Goal: Transaction & Acquisition: Purchase product/service

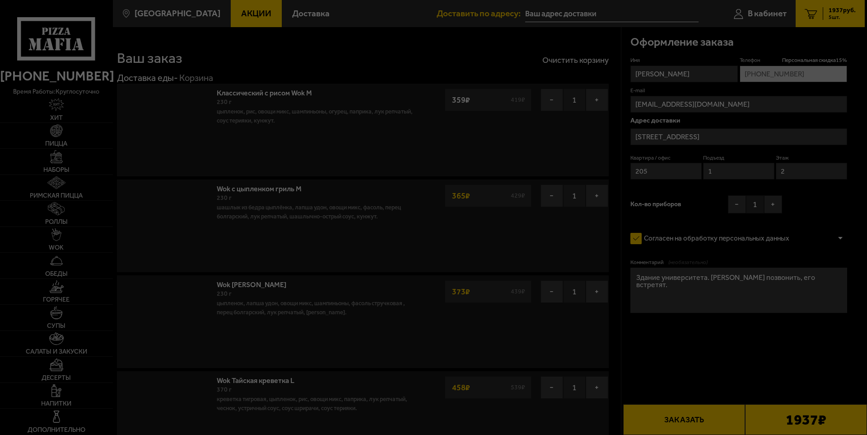
type input "[STREET_ADDRESS]"
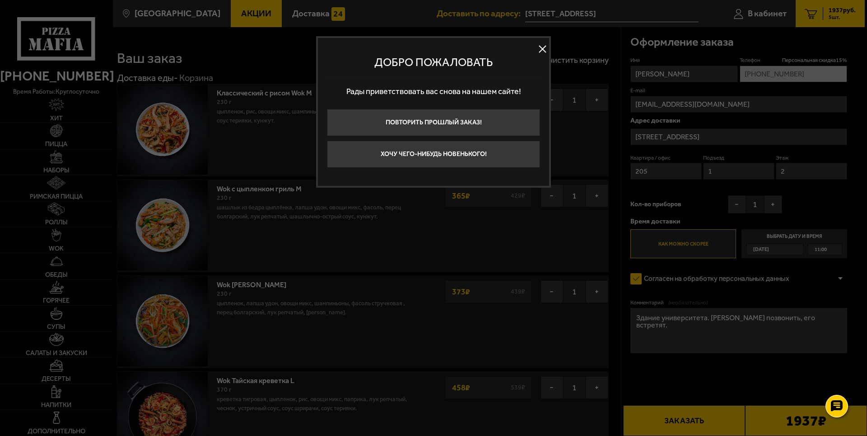
click at [541, 49] on button at bounding box center [543, 49] width 14 height 14
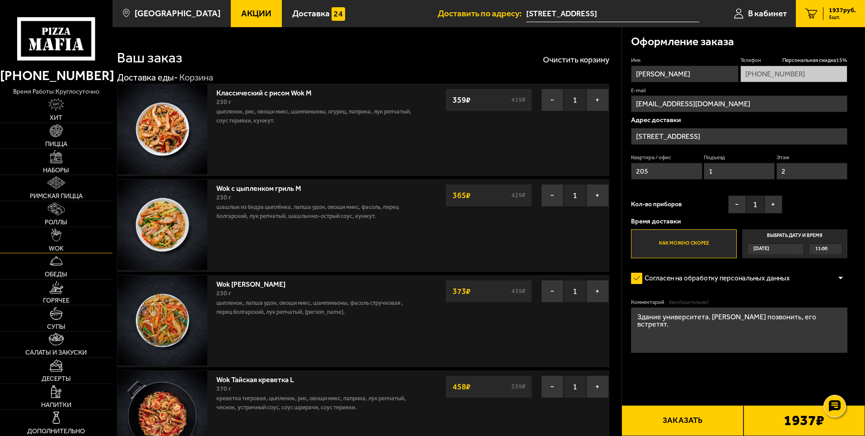
click at [55, 237] on img at bounding box center [56, 234] width 10 height 13
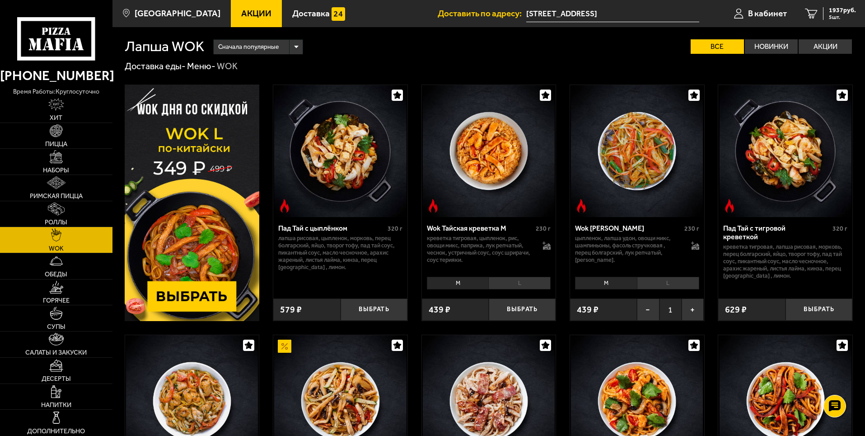
click at [207, 301] on img at bounding box center [192, 202] width 135 height 236
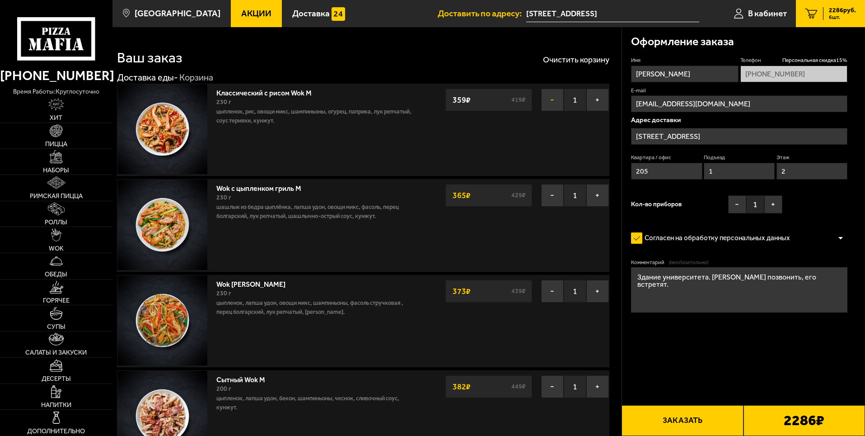
click at [549, 104] on button "−" at bounding box center [552, 100] width 23 height 23
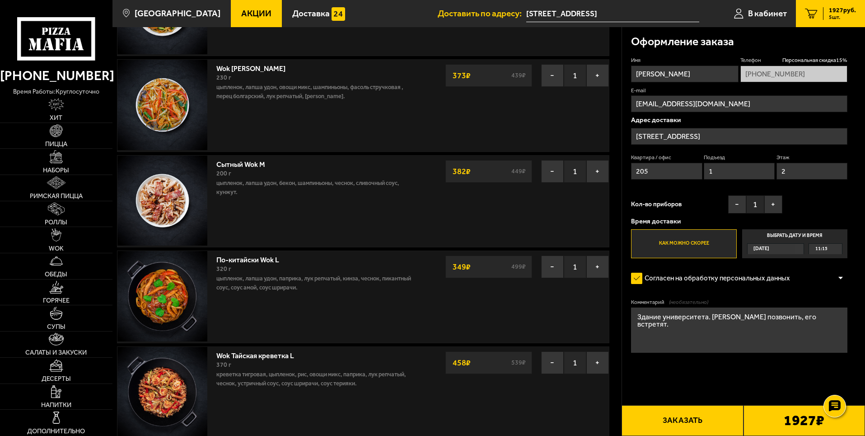
scroll to position [136, 0]
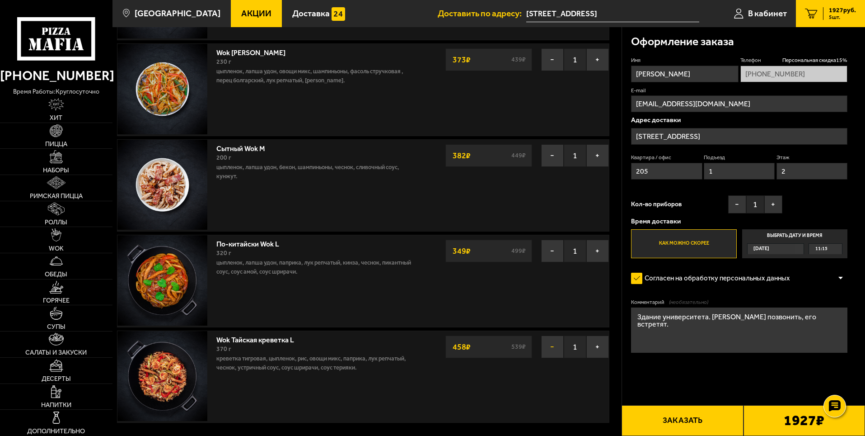
click at [552, 350] on button "−" at bounding box center [552, 346] width 23 height 23
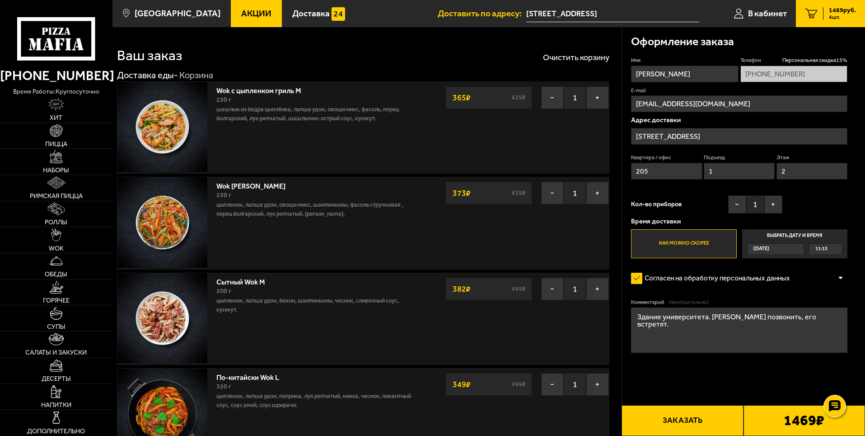
scroll to position [0, 0]
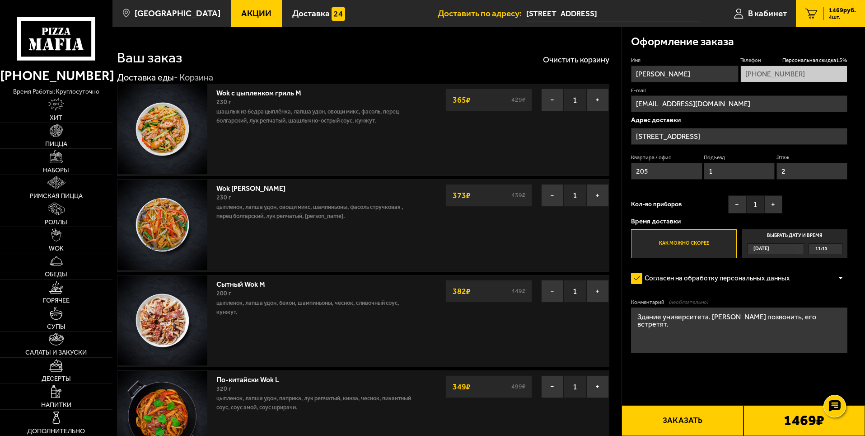
click at [56, 241] on link "WOK" at bounding box center [56, 240] width 112 height 26
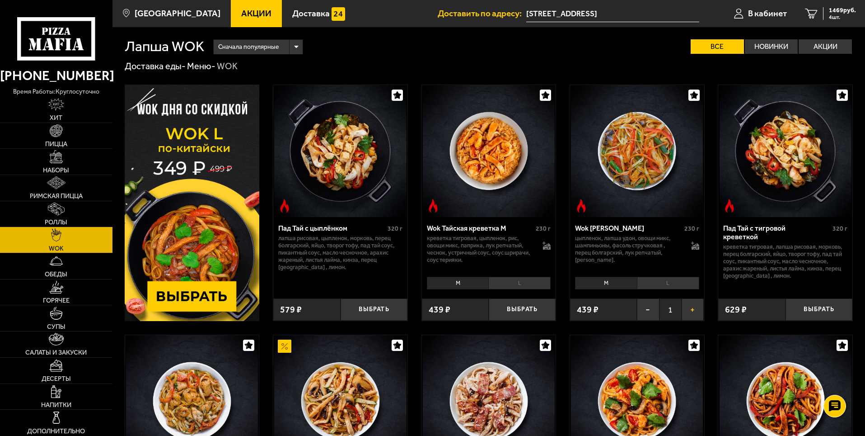
click at [697, 314] on button "+" at bounding box center [693, 309] width 22 height 22
click at [837, 12] on span "1842 руб." at bounding box center [842, 10] width 27 height 6
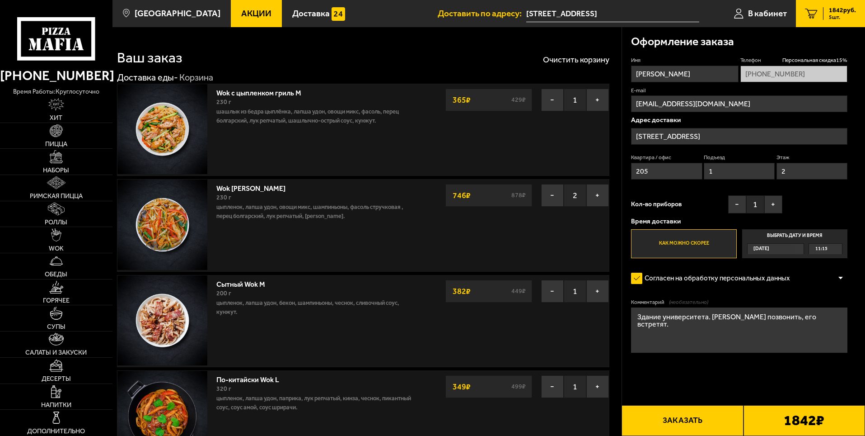
type input "[STREET_ADDRESS]"
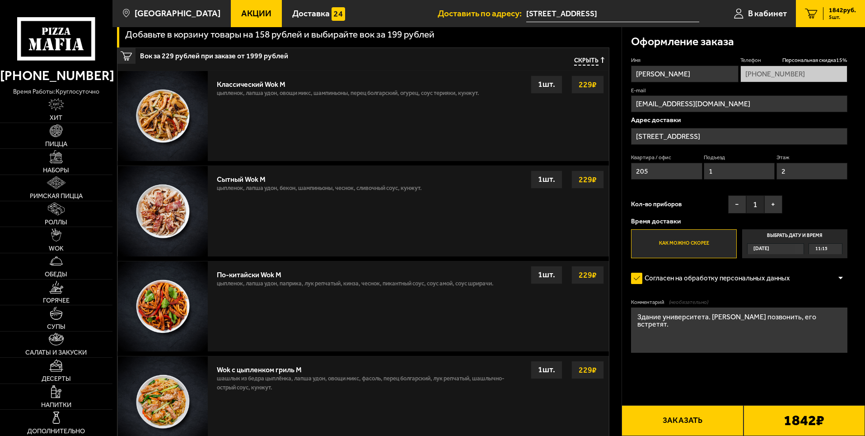
scroll to position [633, 0]
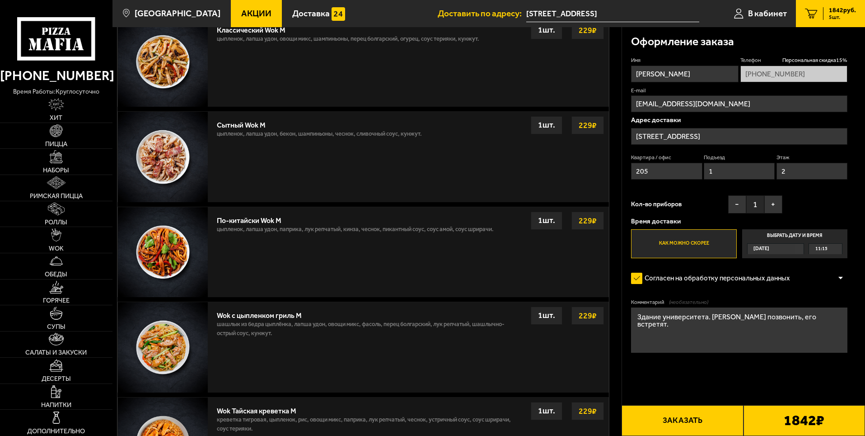
click at [594, 225] on strong "229 ₽" at bounding box center [588, 220] width 23 height 17
click at [256, 225] on div "По-китайски Wok M" at bounding box center [355, 217] width 277 height 13
click at [160, 240] on img at bounding box center [163, 252] width 90 height 90
click at [591, 222] on strong "229 ₽" at bounding box center [588, 220] width 23 height 17
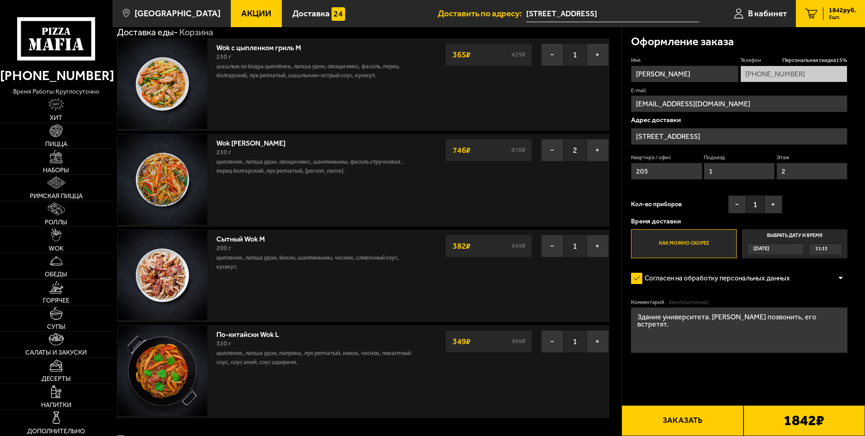
scroll to position [0, 0]
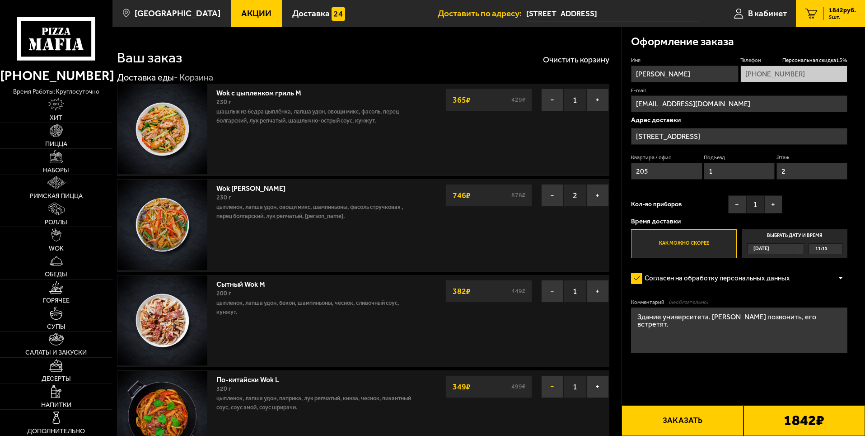
click at [552, 384] on button "−" at bounding box center [552, 386] width 23 height 23
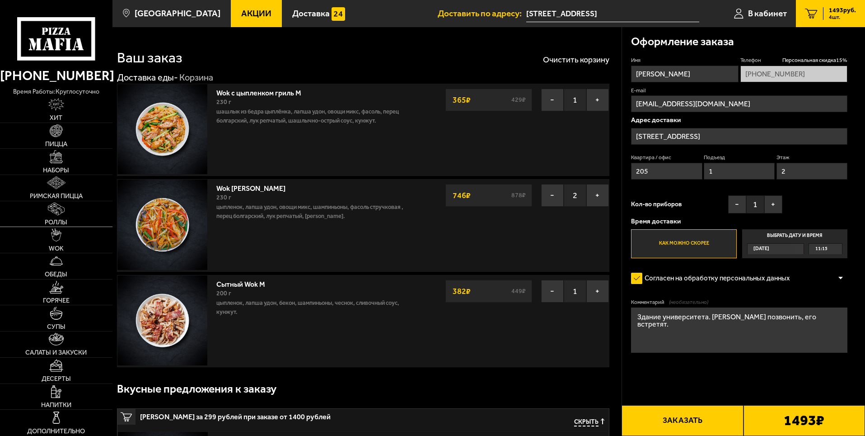
click at [52, 214] on img at bounding box center [56, 208] width 17 height 13
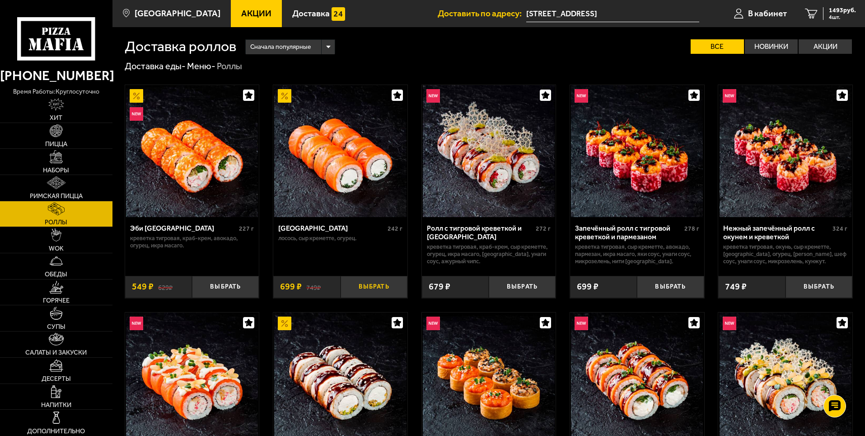
click at [383, 287] on button "Выбрать" at bounding box center [374, 287] width 67 height 22
click at [839, 13] on span "2192 руб." at bounding box center [842, 10] width 27 height 6
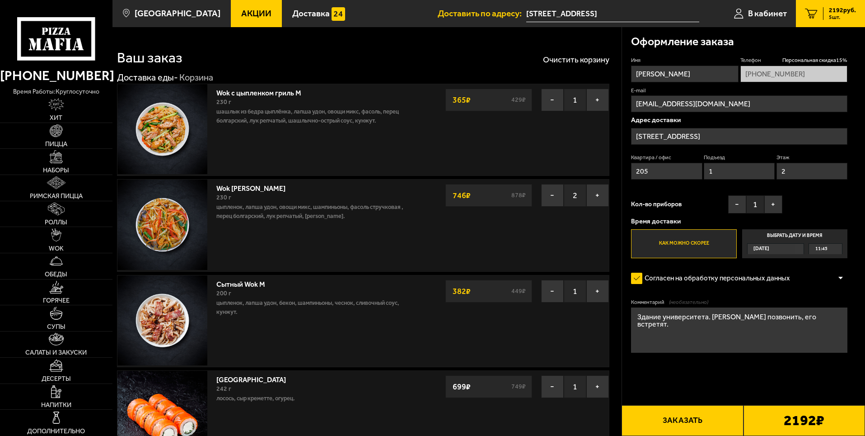
type input "[STREET_ADDRESS]"
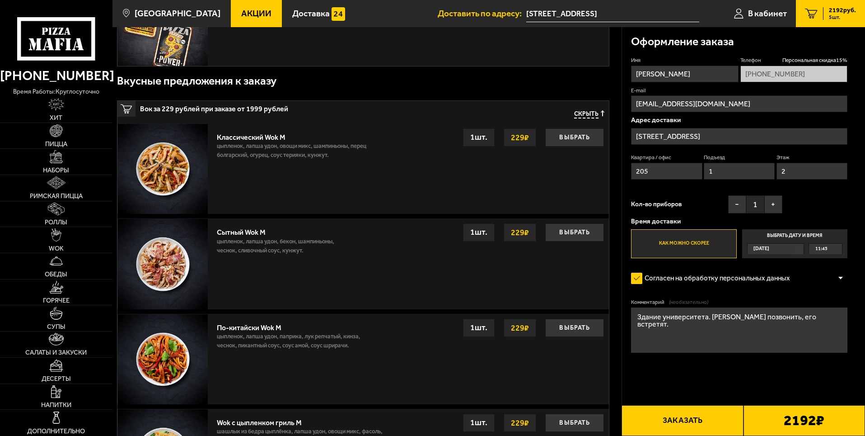
scroll to position [542, 0]
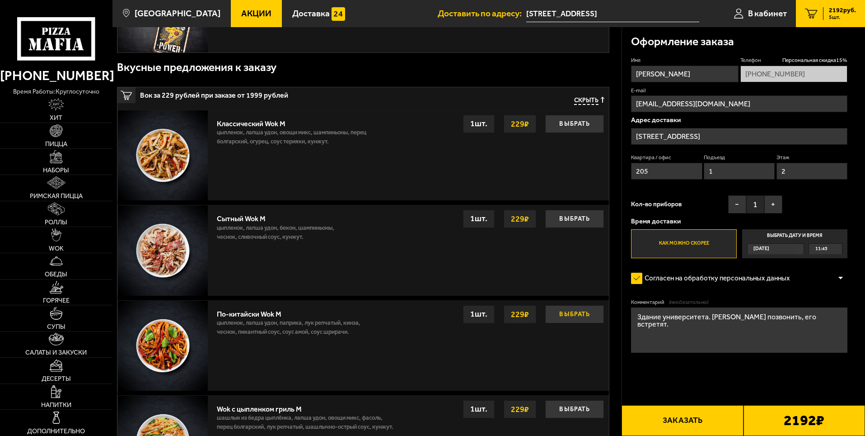
click at [581, 316] on button "Выбрать" at bounding box center [574, 314] width 59 height 18
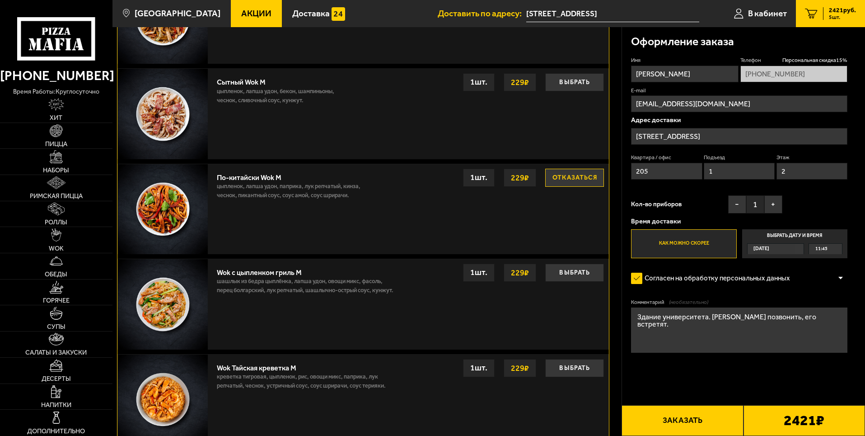
scroll to position [773, 0]
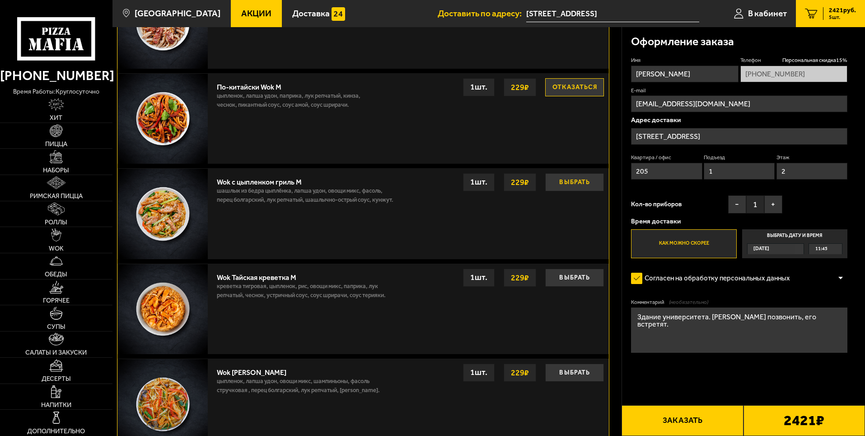
click at [587, 187] on button "Выбрать" at bounding box center [574, 182] width 59 height 18
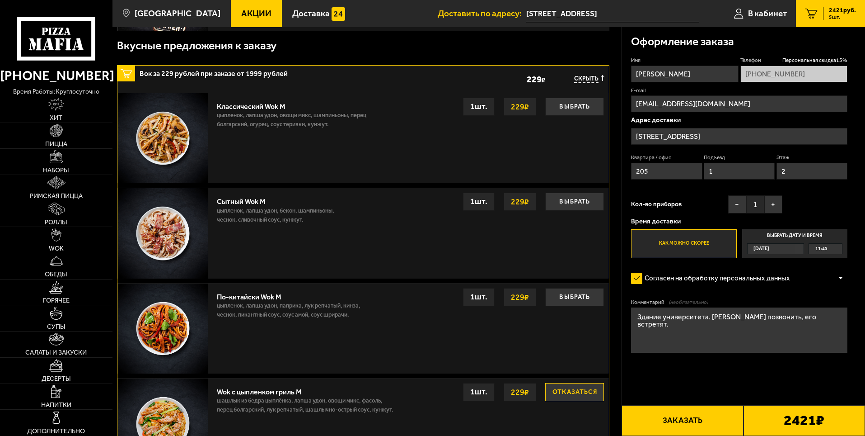
scroll to position [548, 0]
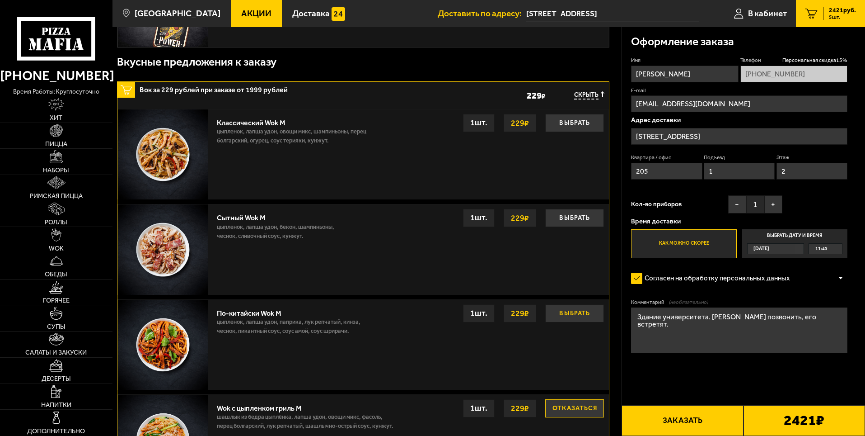
click at [578, 317] on button "Выбрать" at bounding box center [574, 313] width 59 height 18
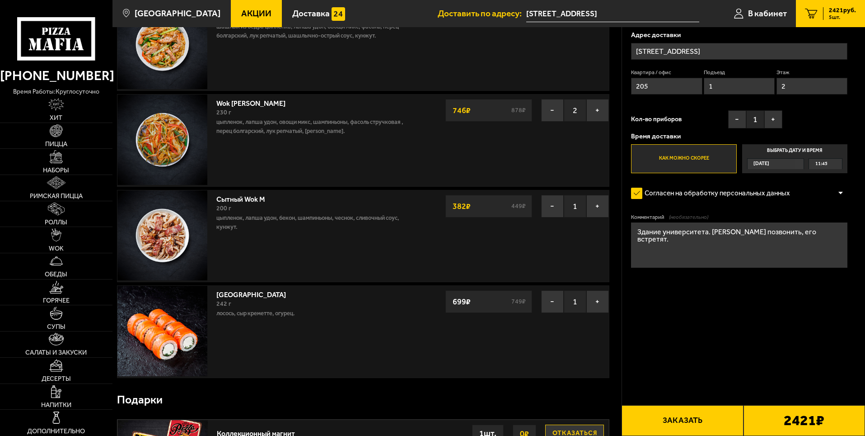
scroll to position [0, 0]
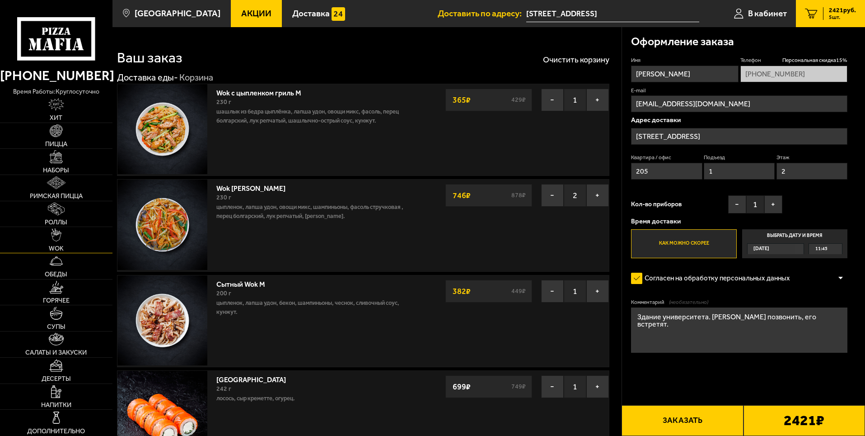
click at [53, 237] on img at bounding box center [56, 234] width 10 height 13
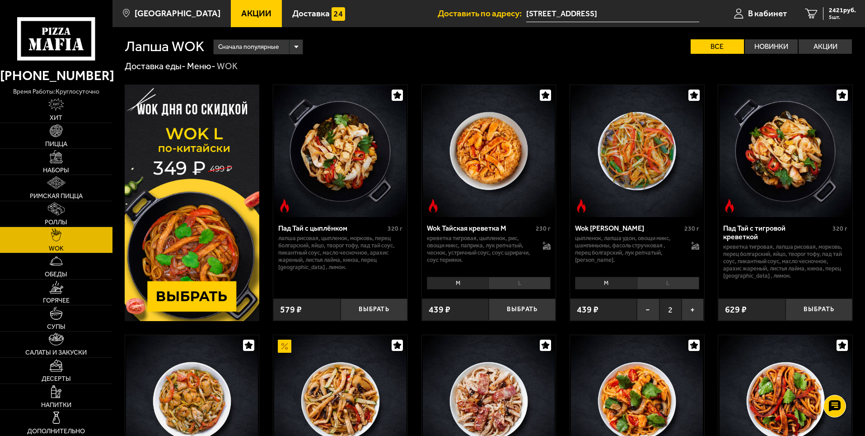
click at [218, 295] on img at bounding box center [192, 202] width 135 height 236
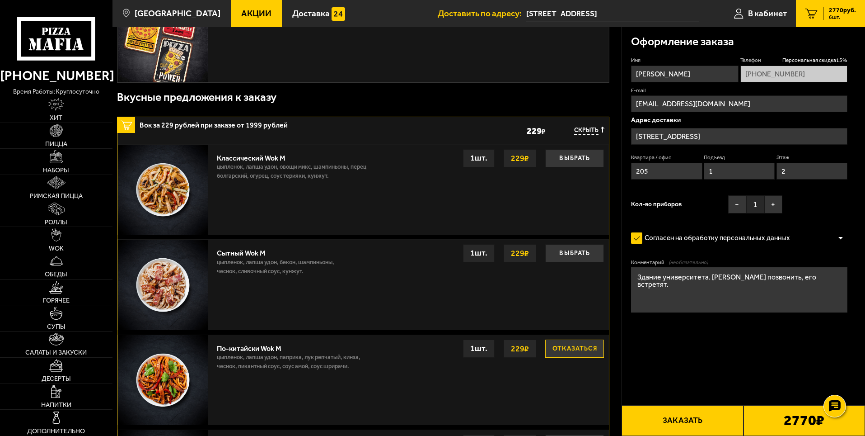
scroll to position [723, 0]
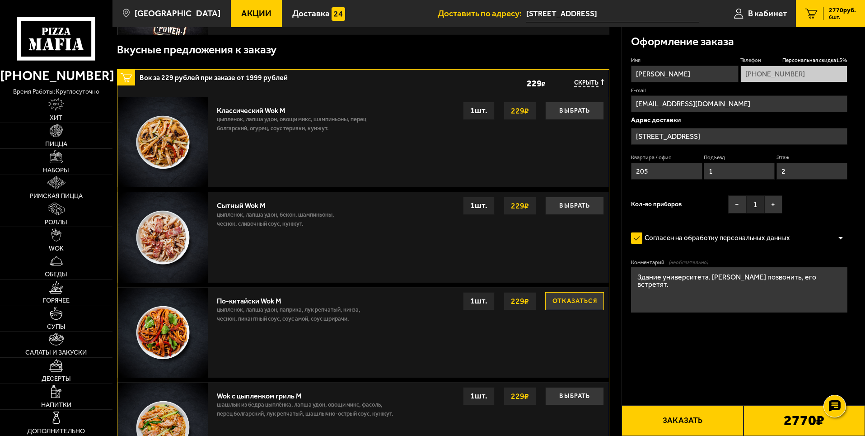
click at [587, 308] on button "Отказаться" at bounding box center [574, 301] width 59 height 18
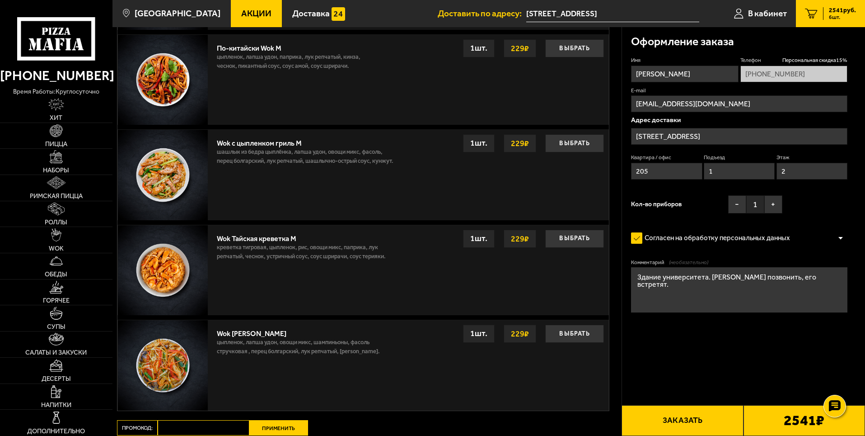
scroll to position [949, 0]
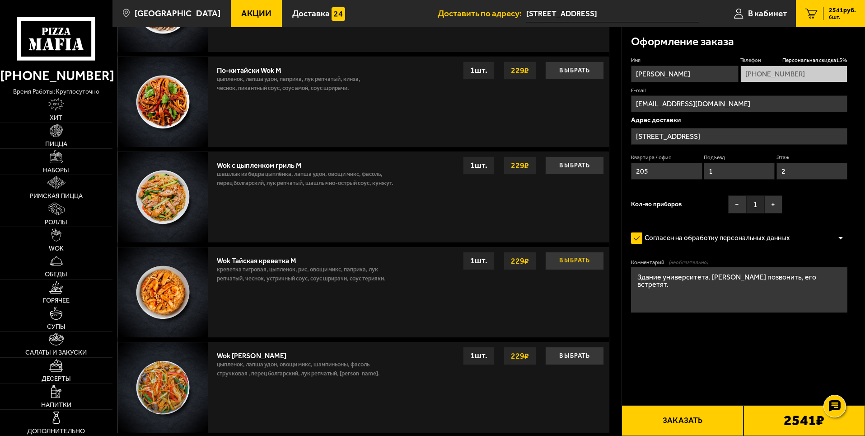
click at [567, 265] on button "Выбрать" at bounding box center [574, 261] width 59 height 18
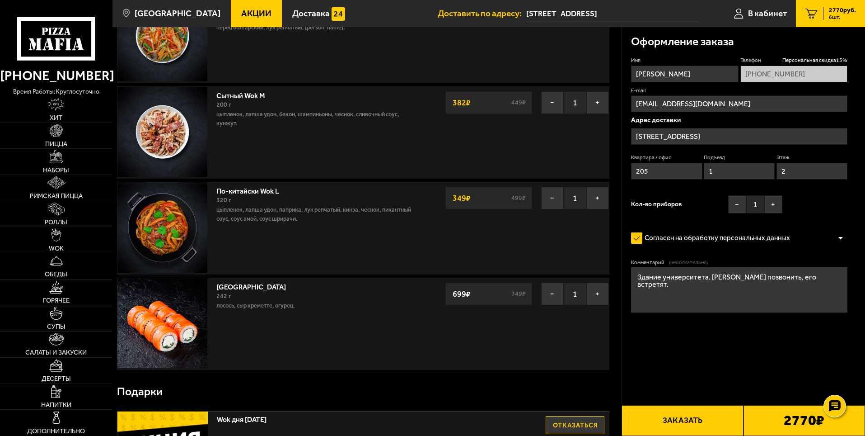
scroll to position [181, 0]
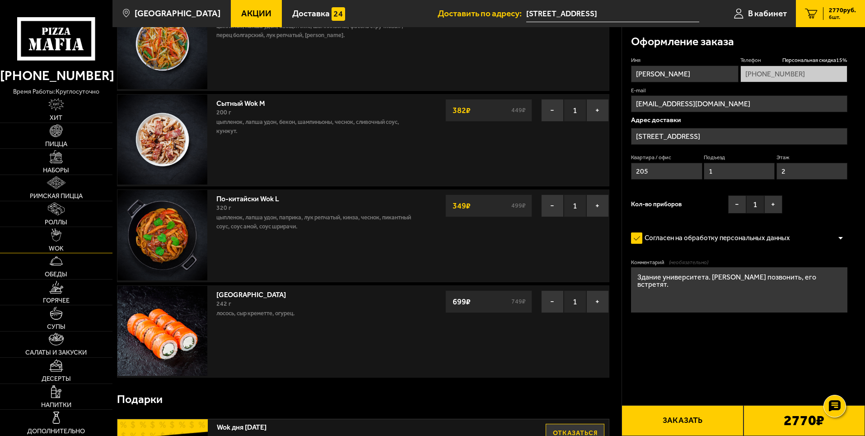
click at [56, 237] on img at bounding box center [56, 234] width 10 height 13
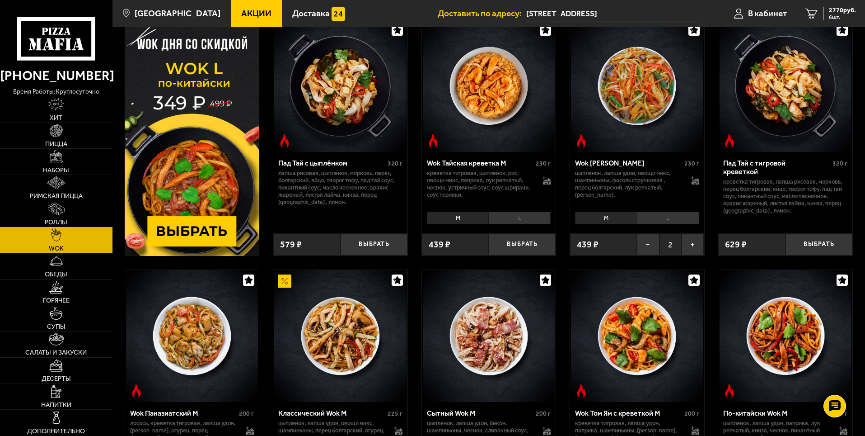
scroll to position [45, 0]
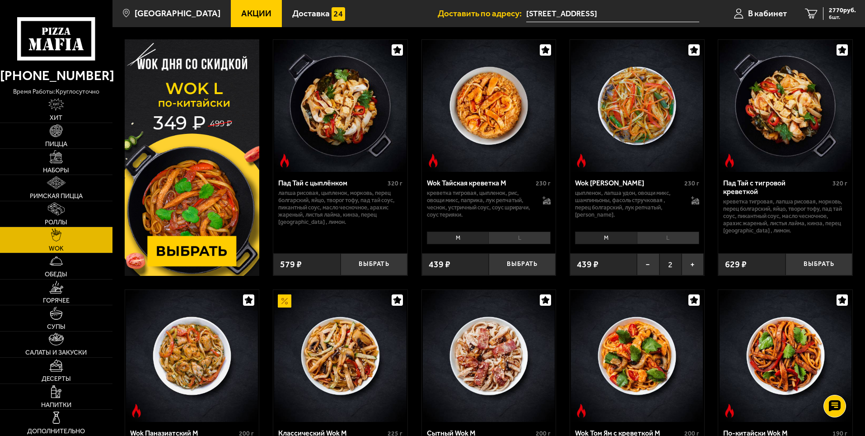
click at [537, 235] on li "L" at bounding box center [519, 237] width 62 height 13
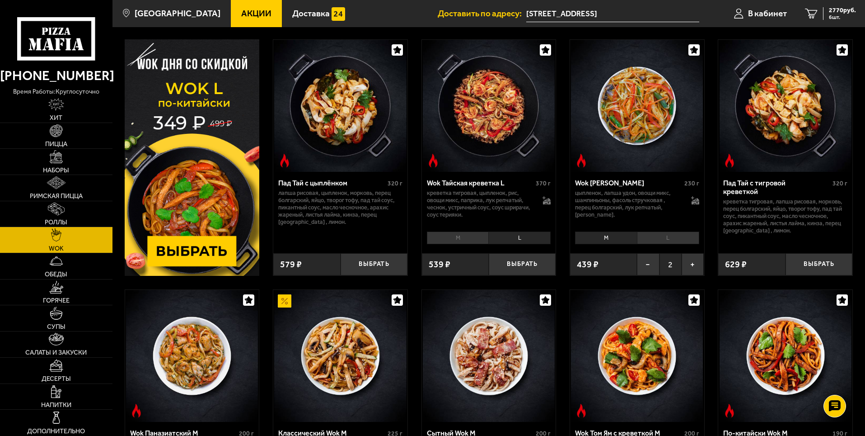
click at [471, 238] on li "M" at bounding box center [458, 237] width 62 height 13
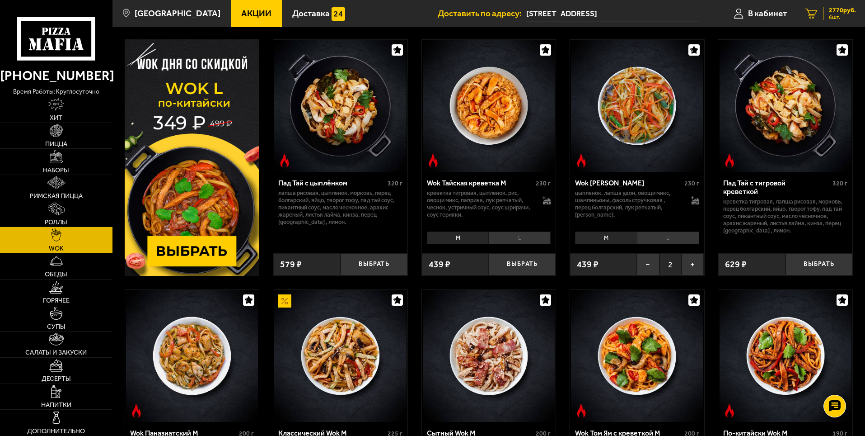
click at [834, 13] on span "2770 руб." at bounding box center [842, 10] width 27 height 6
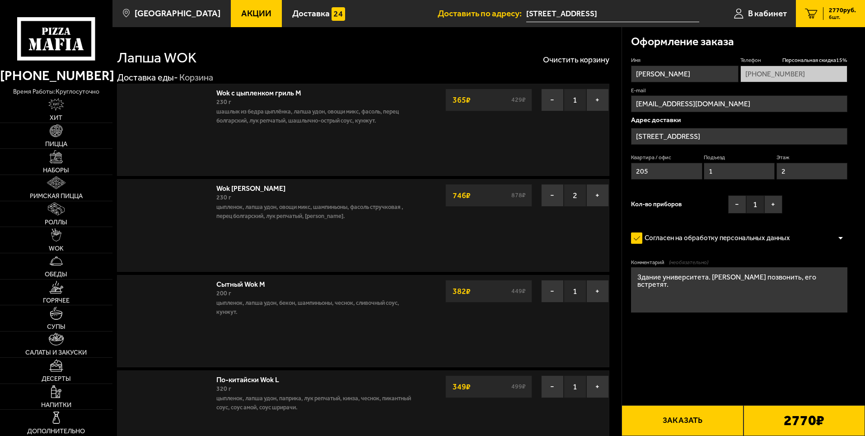
type input "[STREET_ADDRESS]"
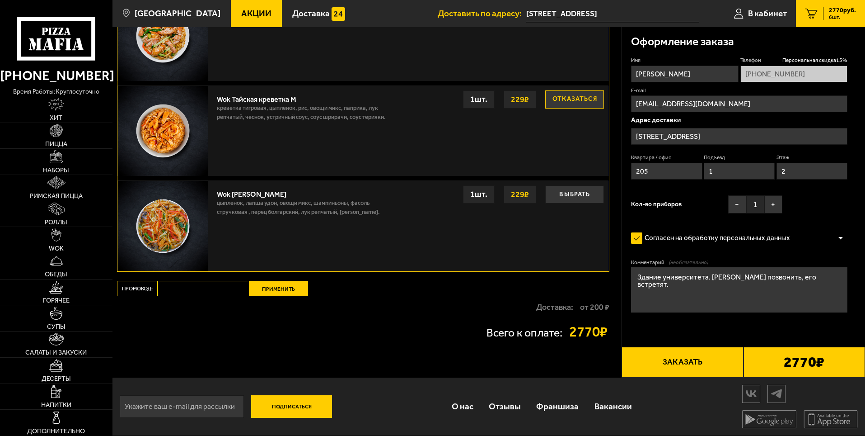
scroll to position [1118, 0]
click at [775, 209] on button "+" at bounding box center [773, 204] width 18 height 18
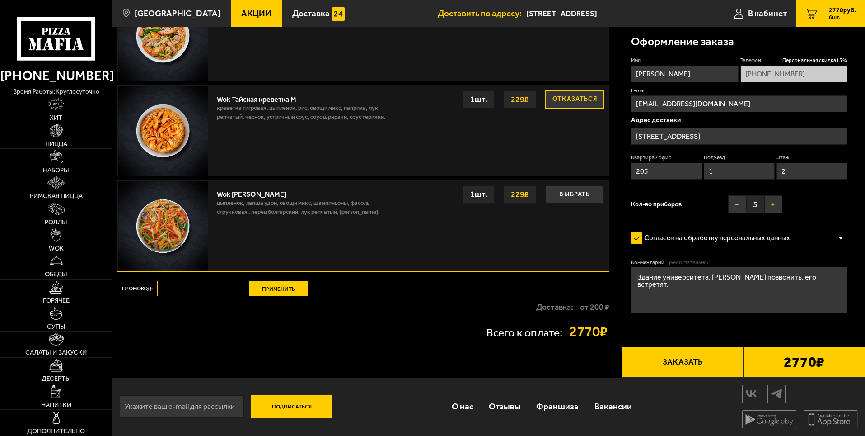
click at [774, 209] on button "+" at bounding box center [773, 204] width 18 height 18
click at [784, 365] on b "2770 ₽" at bounding box center [804, 362] width 41 height 14
click at [688, 371] on button "Заказать" at bounding box center [683, 362] width 122 height 31
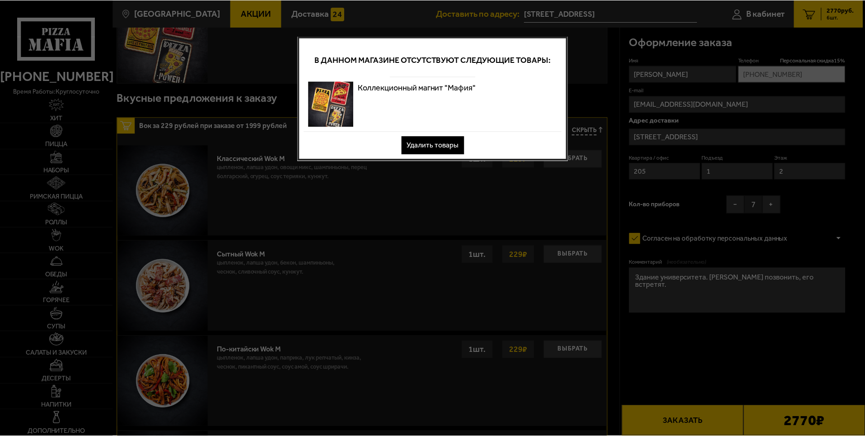
scroll to position [0, 0]
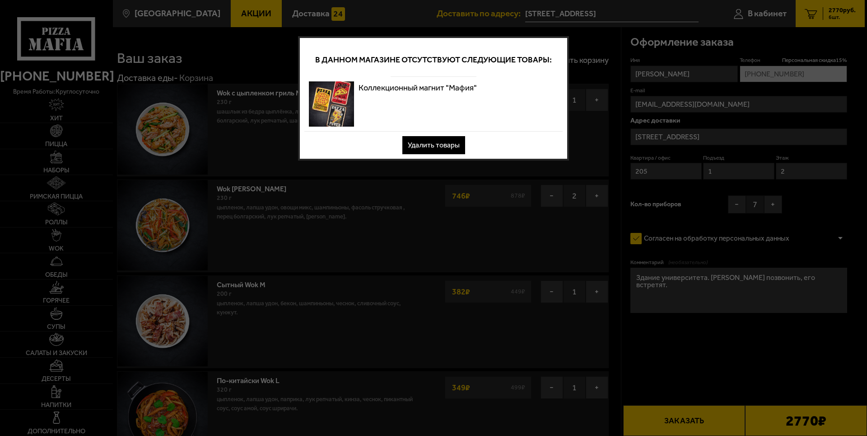
click at [437, 147] on button "Удалить товары" at bounding box center [434, 145] width 63 height 18
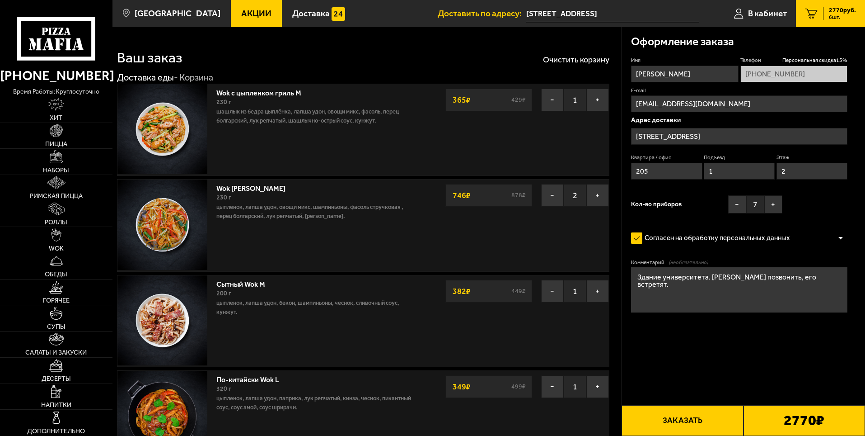
click at [716, 421] on button "Заказать" at bounding box center [683, 420] width 122 height 31
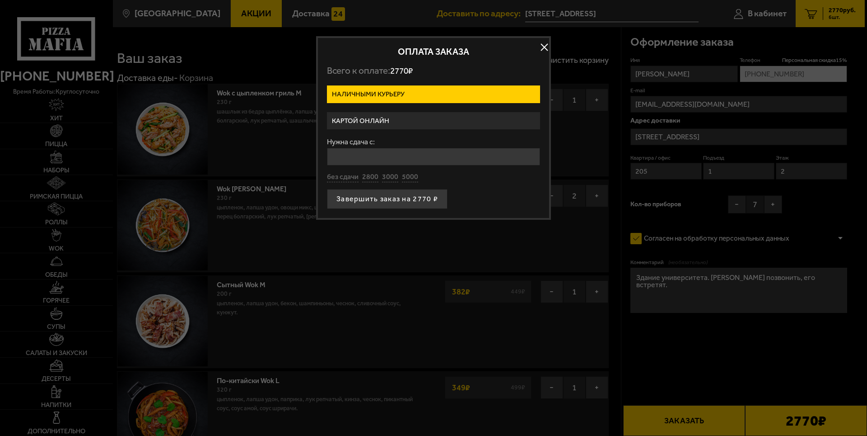
click at [389, 119] on label "Картой онлайн" at bounding box center [433, 121] width 213 height 18
click at [0, 0] on input "Картой онлайн" at bounding box center [0, 0] width 0 height 0
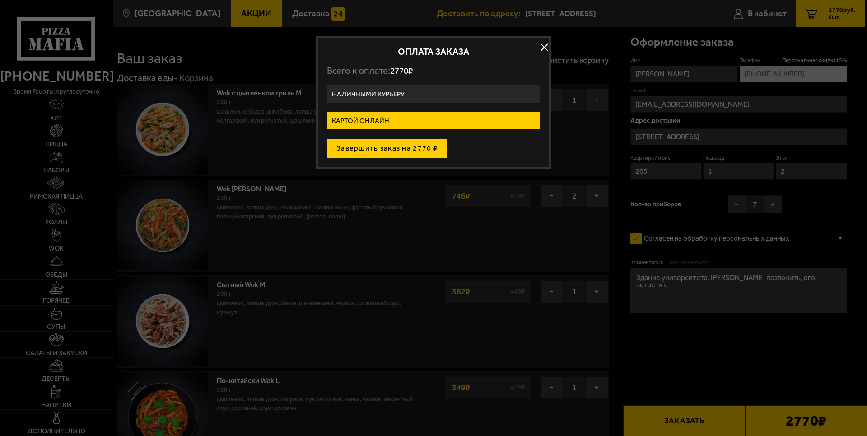
click at [394, 150] on button "Завершить заказ на 2770 ₽" at bounding box center [387, 148] width 121 height 20
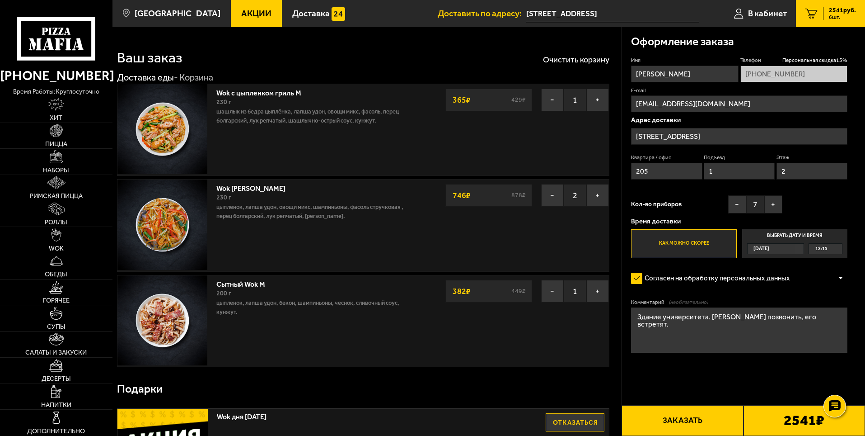
click at [821, 251] on span "12:15" at bounding box center [822, 249] width 12 height 10
click at [0, 0] on input "Выбрать дату и время [DATE] 12:15" at bounding box center [0, 0] width 0 height 0
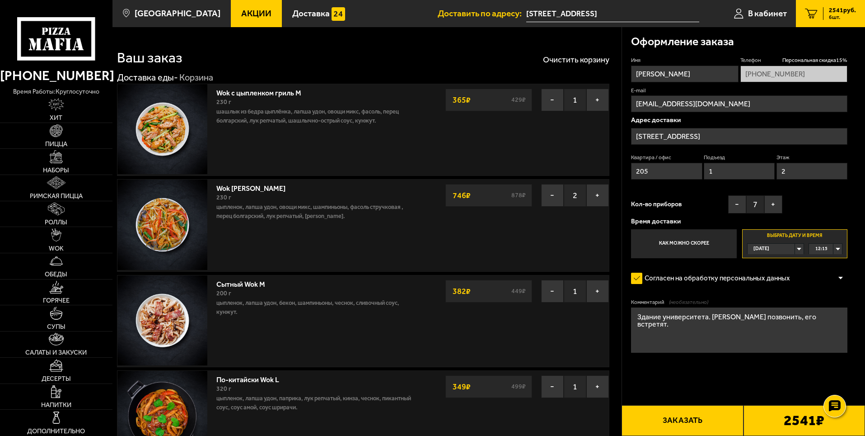
click at [780, 249] on div "[DATE]" at bounding box center [771, 249] width 47 height 10
click at [838, 248] on div "12:15" at bounding box center [825, 249] width 33 height 10
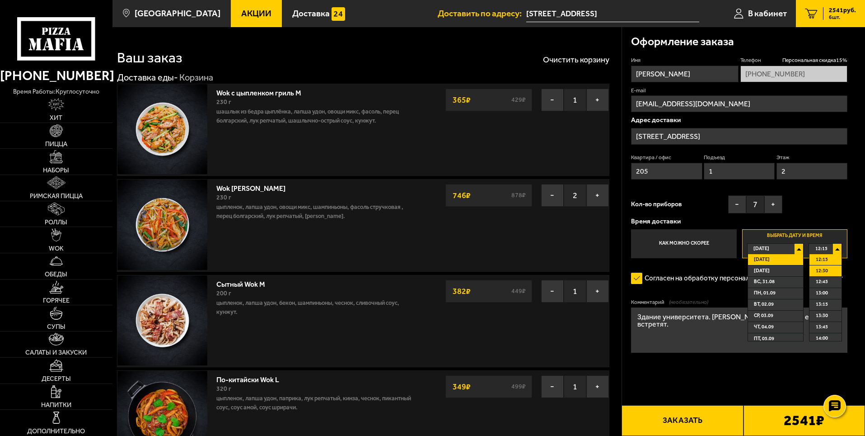
click at [834, 273] on li "12:30" at bounding box center [826, 270] width 32 height 11
click at [832, 274] on div "Согласен на обработку персональных данных" at bounding box center [739, 278] width 216 height 18
click at [760, 257] on span "[DATE]" at bounding box center [762, 259] width 16 height 10
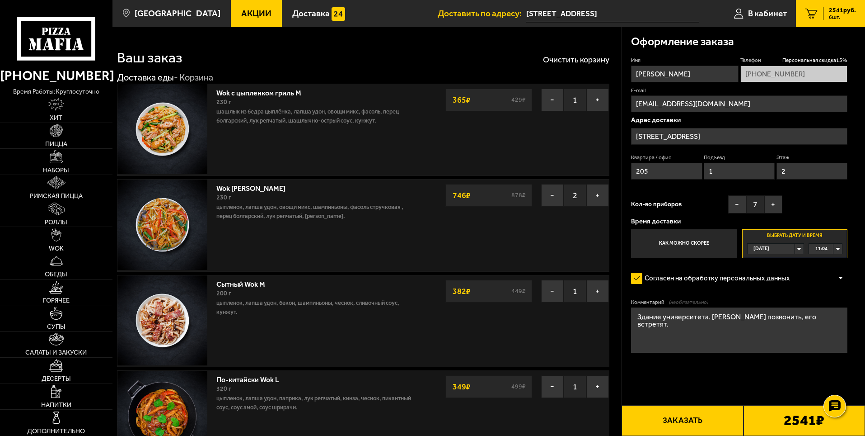
click at [839, 252] on div "11:04" at bounding box center [825, 249] width 33 height 10
click at [831, 279] on li "12:30" at bounding box center [826, 282] width 32 height 11
click at [810, 280] on div "Согласен на обработку персональных данных" at bounding box center [739, 278] width 216 height 18
click at [680, 414] on button "Заказать" at bounding box center [683, 420] width 122 height 31
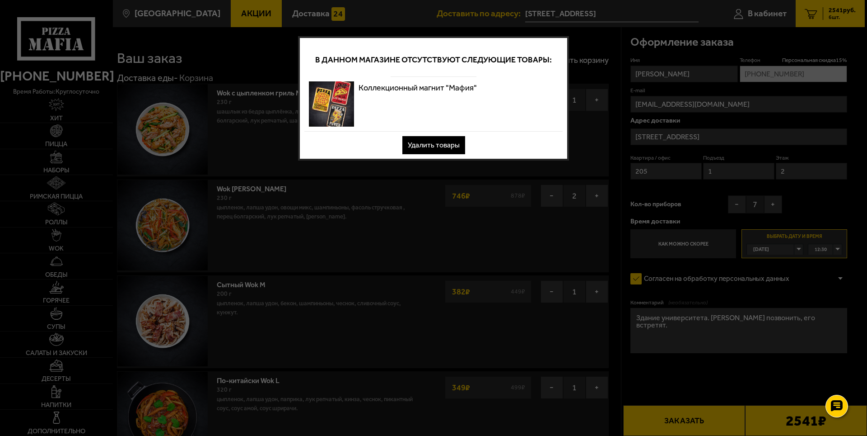
click at [421, 148] on button "Удалить товары" at bounding box center [434, 145] width 63 height 18
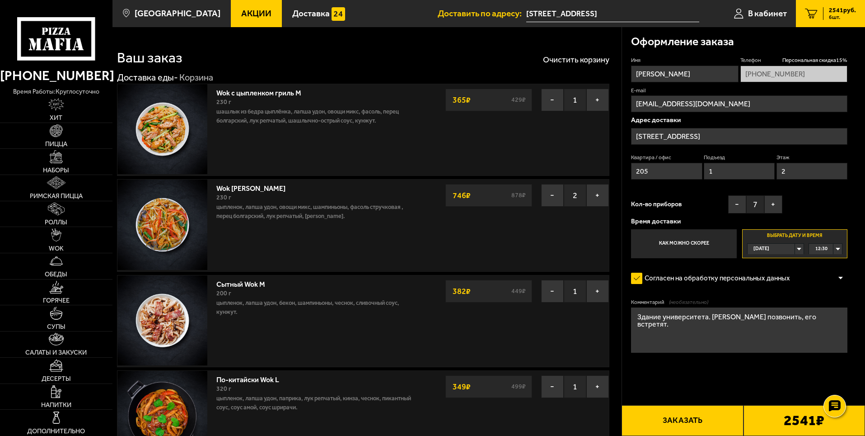
click at [671, 417] on button "Заказать" at bounding box center [683, 420] width 122 height 31
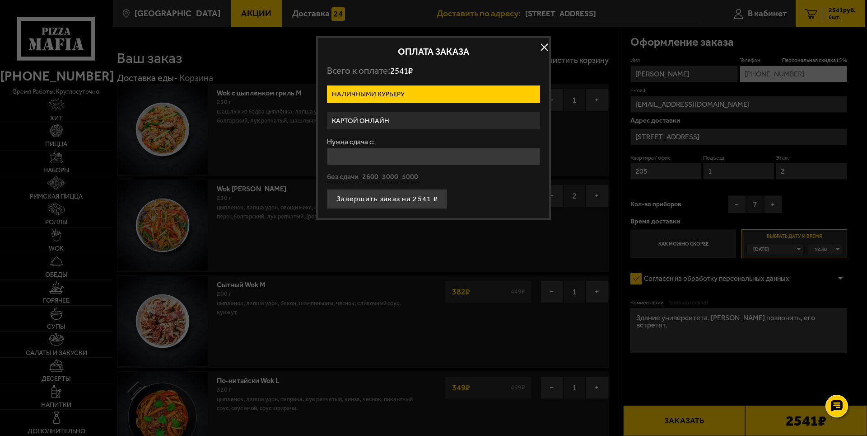
click at [363, 114] on label "Картой онлайн" at bounding box center [433, 121] width 213 height 18
click at [0, 0] on input "Картой онлайн" at bounding box center [0, 0] width 0 height 0
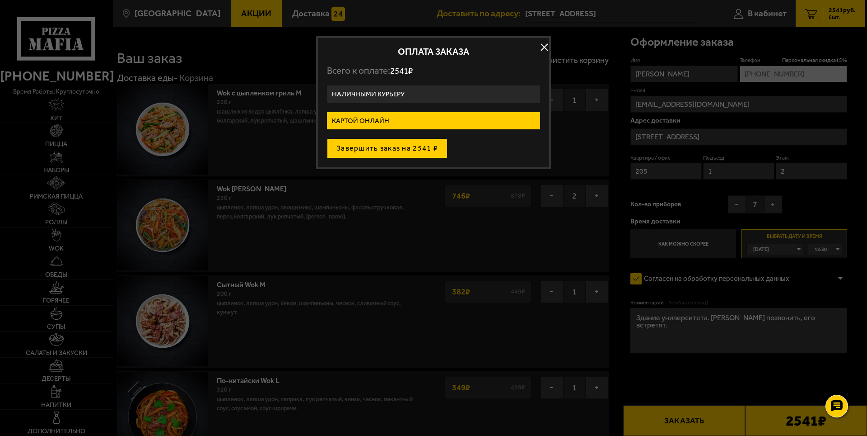
click at [372, 147] on button "Завершить заказ на 2541 ₽" at bounding box center [387, 148] width 121 height 20
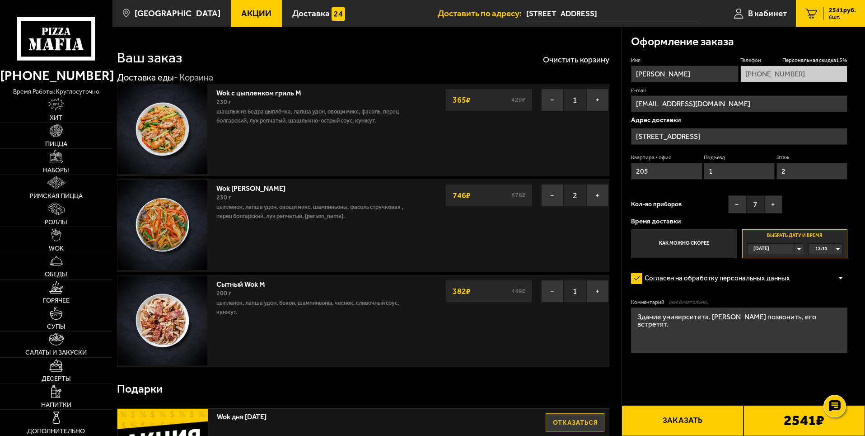
click at [843, 16] on span "6 шт." at bounding box center [842, 16] width 27 height 5
click at [52, 209] on img at bounding box center [56, 208] width 17 height 13
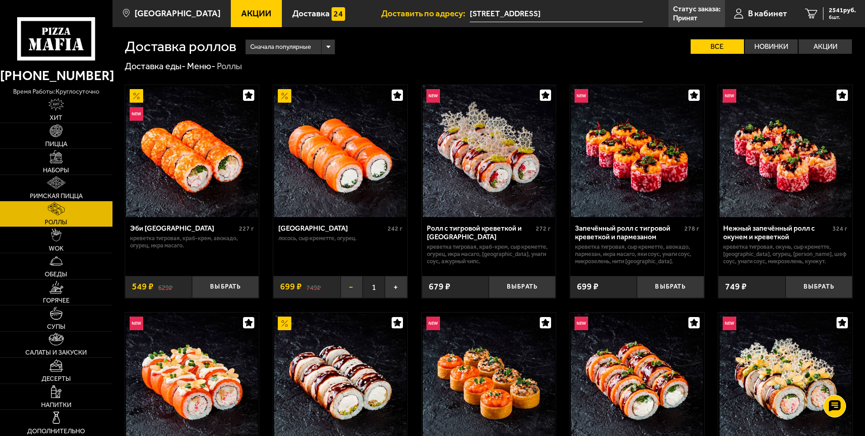
click at [350, 291] on button "−" at bounding box center [352, 287] width 22 height 22
click at [374, 289] on button "Выбрать" at bounding box center [374, 287] width 67 height 22
click at [837, 15] on span "6 шт." at bounding box center [842, 16] width 27 height 5
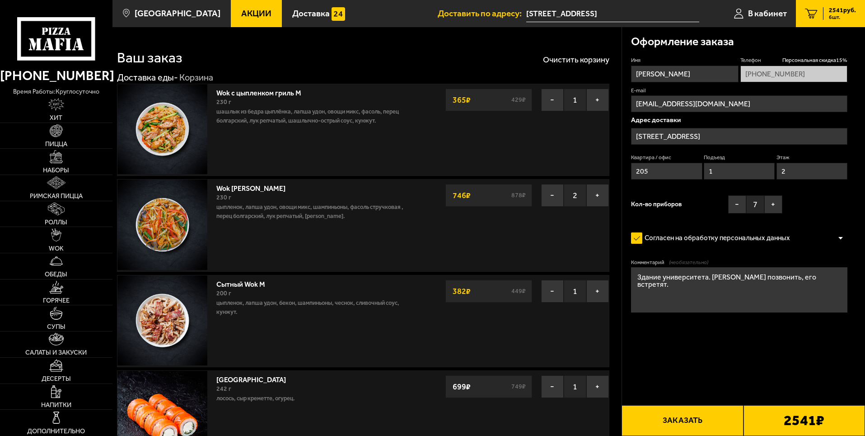
type input "[STREET_ADDRESS]"
click at [62, 241] on link "WOK" at bounding box center [56, 240] width 112 height 26
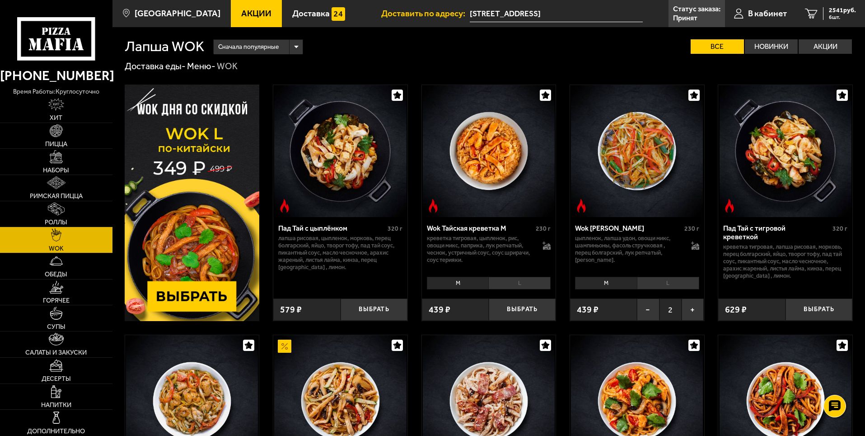
click at [191, 294] on img at bounding box center [192, 202] width 135 height 236
click at [833, 14] on span "2541 руб." at bounding box center [842, 10] width 27 height 6
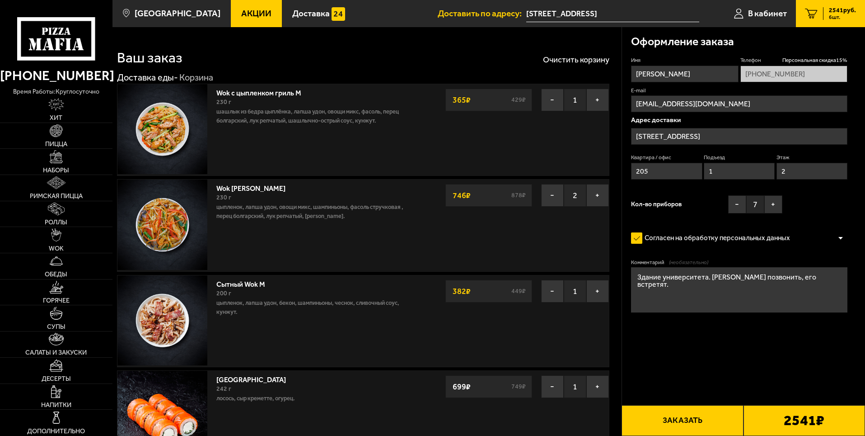
type input "[STREET_ADDRESS]"
click at [54, 240] on img at bounding box center [56, 234] width 10 height 13
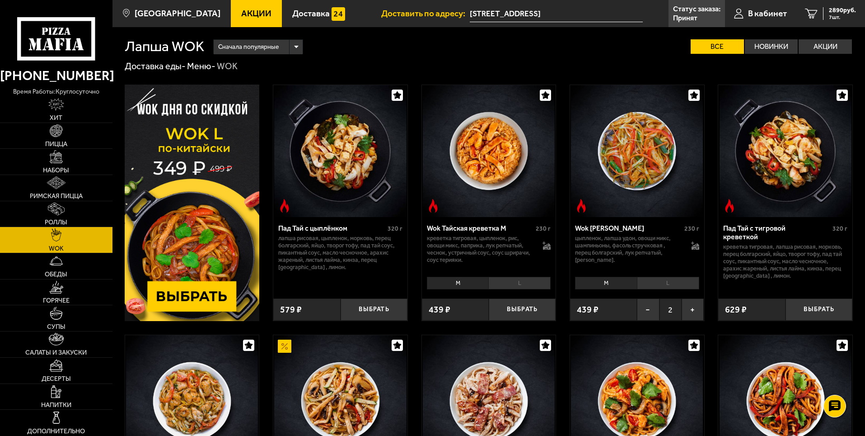
click at [184, 301] on img at bounding box center [192, 202] width 135 height 236
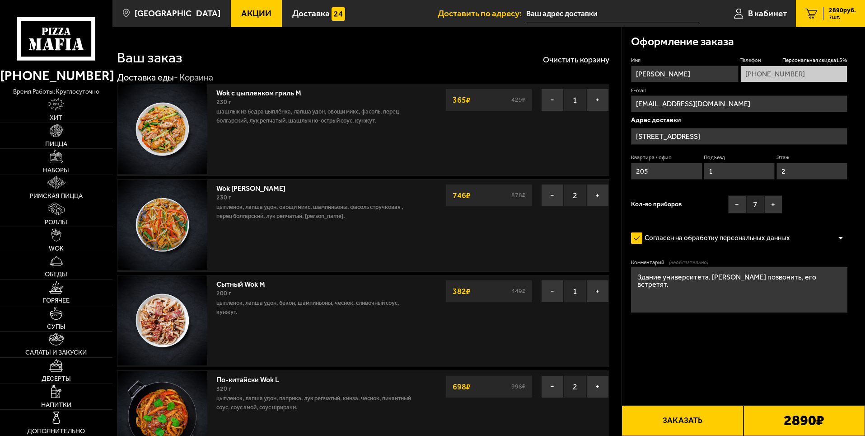
type input "[STREET_ADDRESS]"
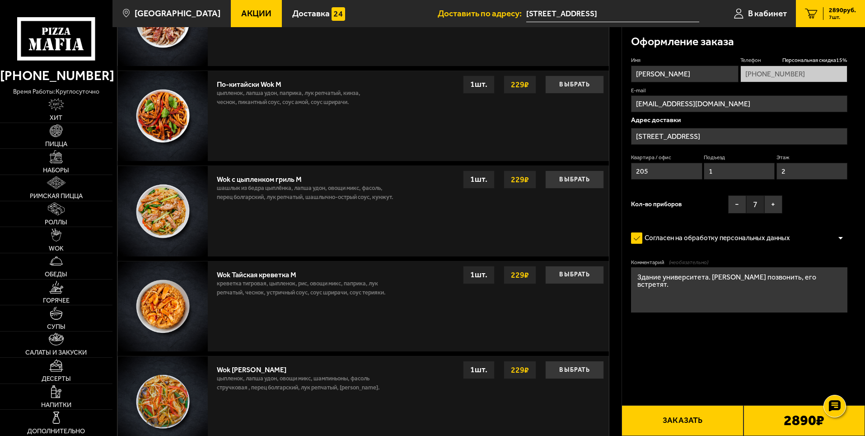
scroll to position [994, 0]
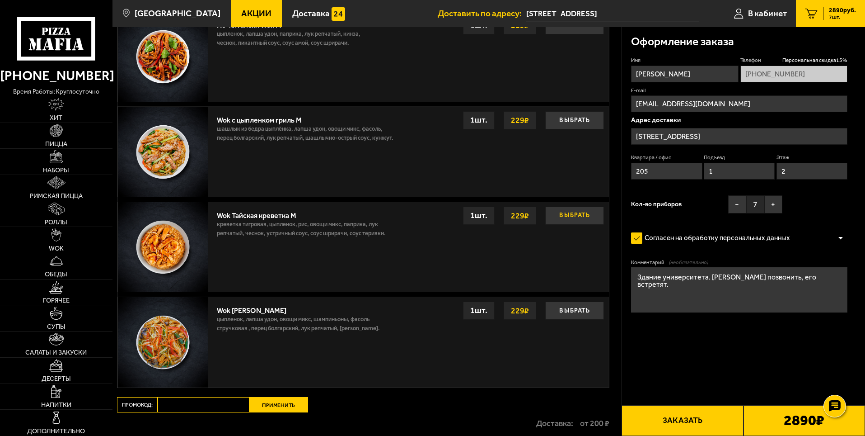
click at [571, 214] on button "Выбрать" at bounding box center [574, 215] width 59 height 18
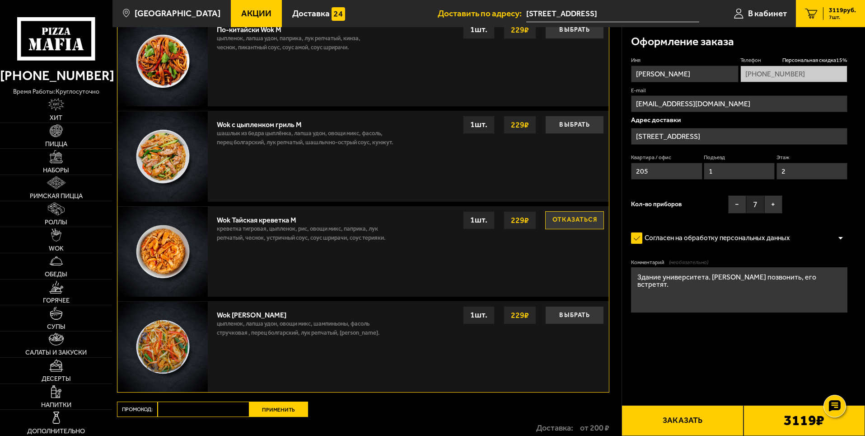
click at [673, 419] on button "Заказать" at bounding box center [683, 420] width 122 height 31
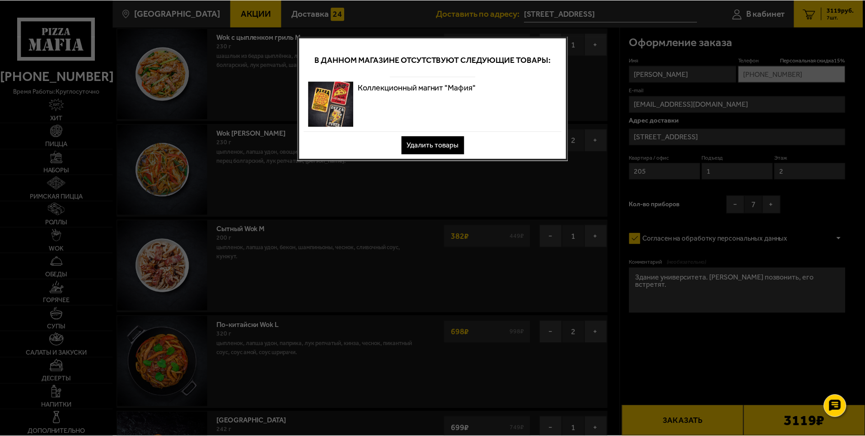
scroll to position [0, 0]
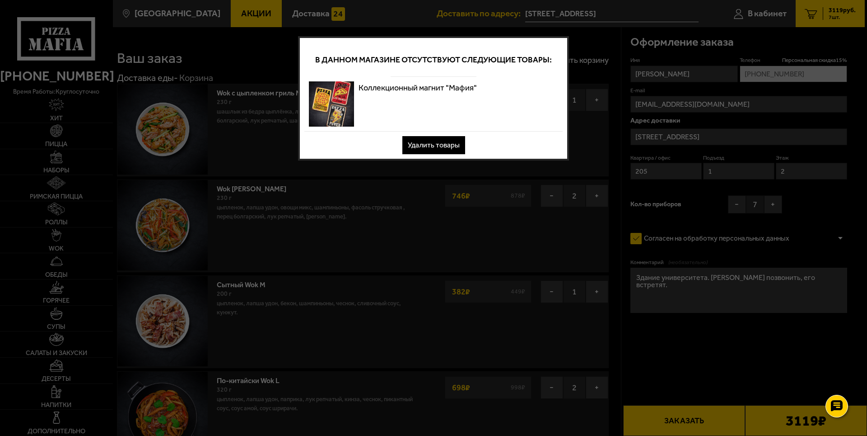
click at [430, 145] on button "Удалить товары" at bounding box center [434, 145] width 63 height 18
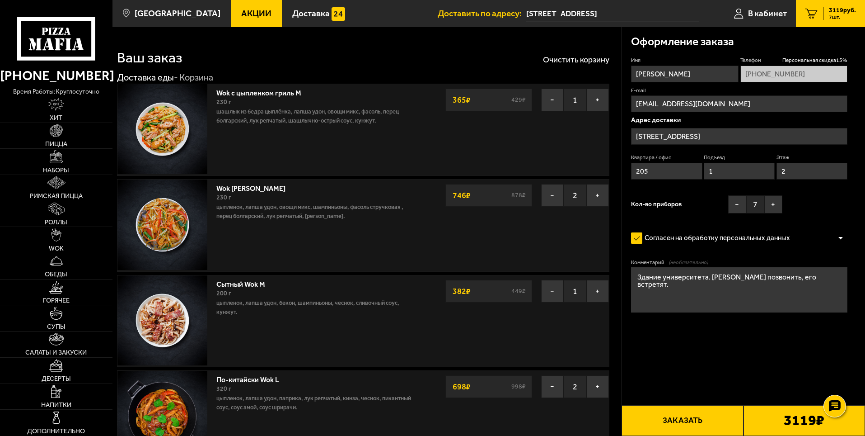
click at [692, 419] on button "Заказать" at bounding box center [683, 420] width 122 height 31
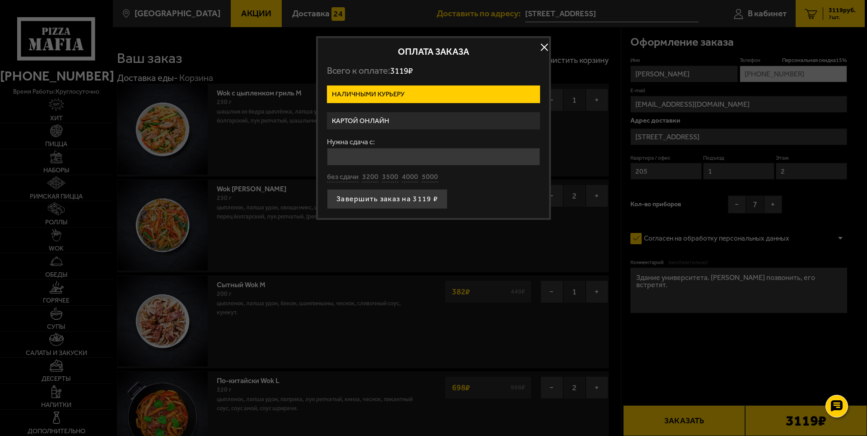
click at [342, 116] on label "Картой онлайн" at bounding box center [433, 121] width 213 height 18
click at [0, 0] on input "Картой онлайн" at bounding box center [0, 0] width 0 height 0
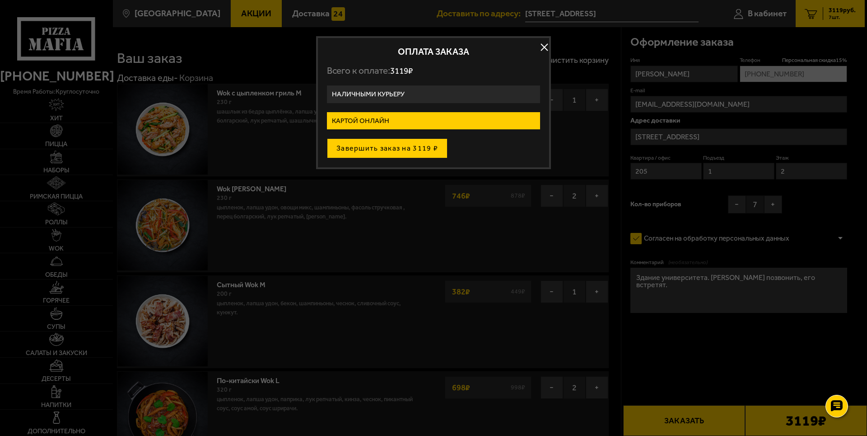
click at [351, 148] on button "Завершить заказ на 3119 ₽" at bounding box center [387, 148] width 121 height 20
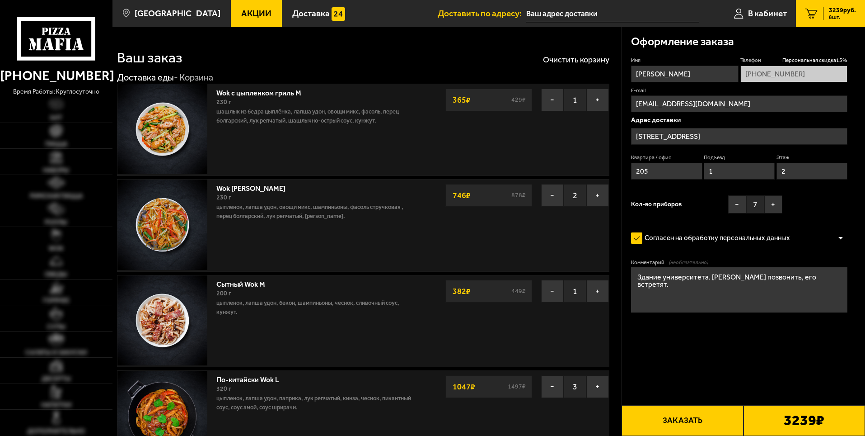
type input "[STREET_ADDRESS]"
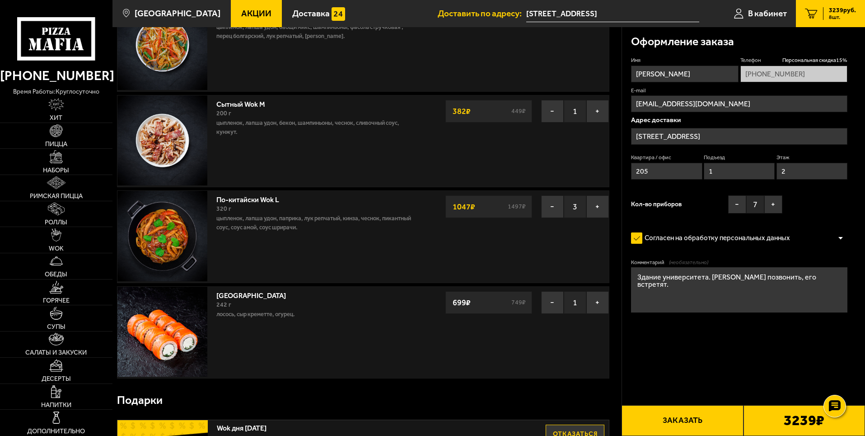
scroll to position [181, 0]
click at [557, 211] on button "−" at bounding box center [552, 205] width 23 height 23
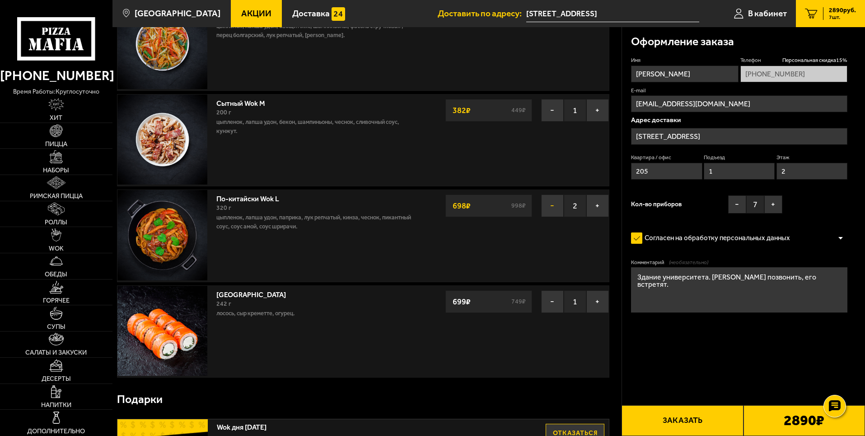
click at [550, 211] on button "−" at bounding box center [552, 205] width 23 height 23
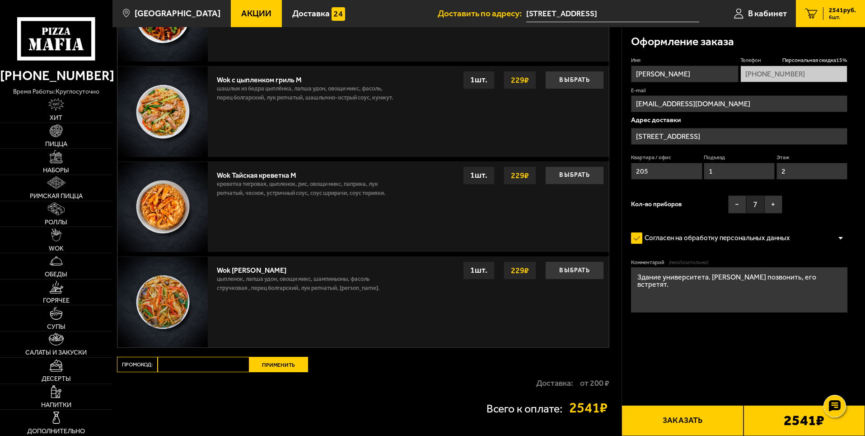
scroll to position [1039, 0]
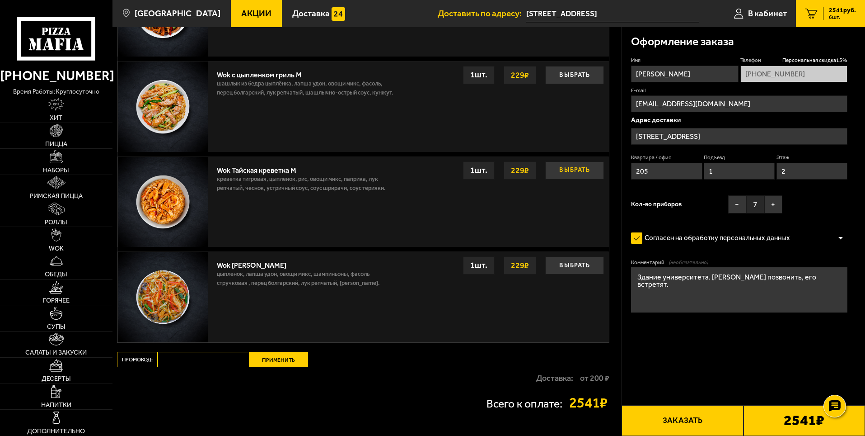
click at [577, 173] on button "Выбрать" at bounding box center [574, 170] width 59 height 18
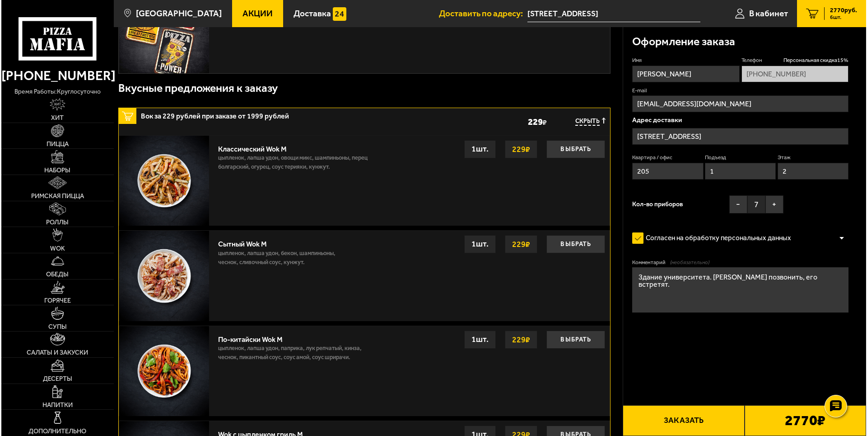
scroll to position [678, 0]
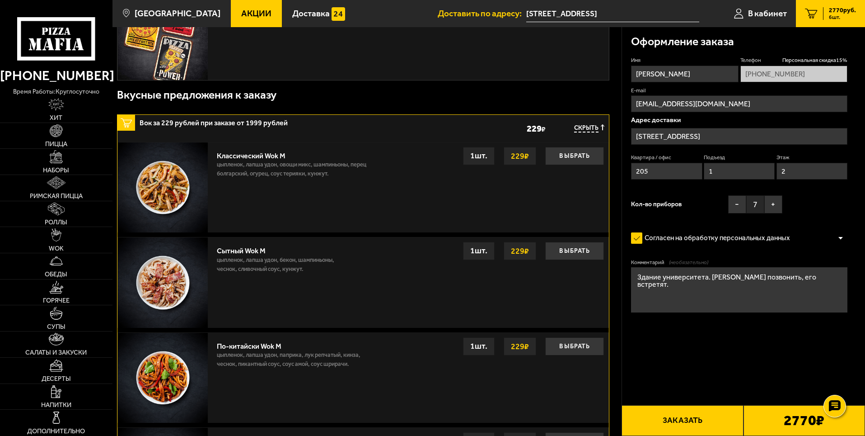
click at [695, 428] on button "Заказать" at bounding box center [683, 420] width 122 height 31
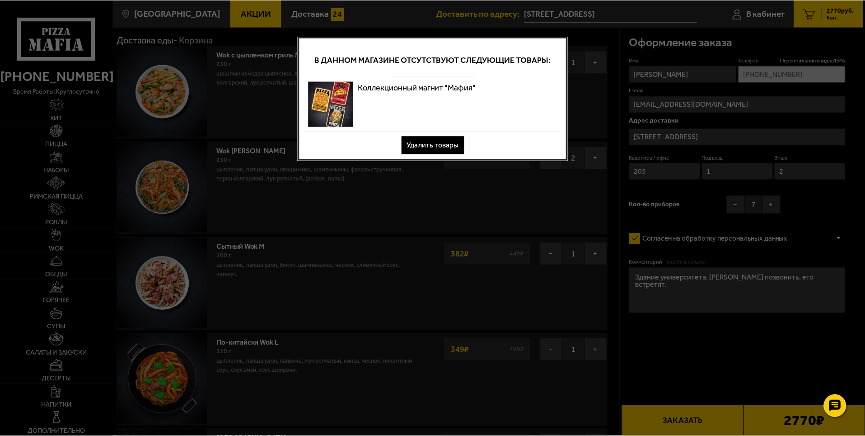
scroll to position [0, 0]
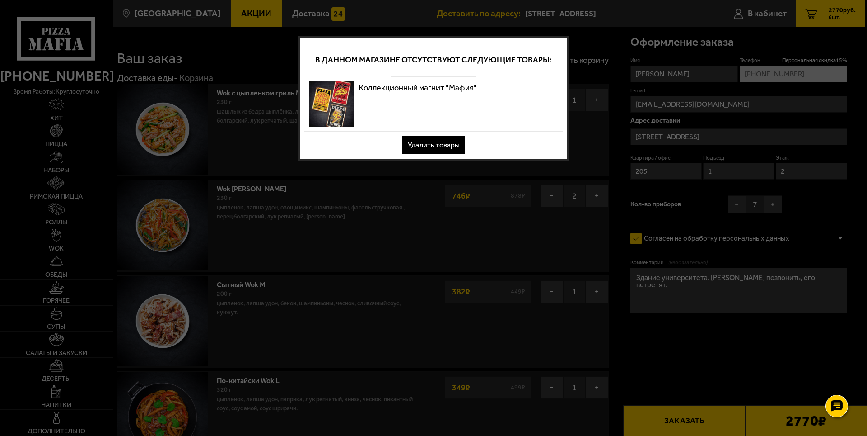
click at [449, 143] on button "Удалить товары" at bounding box center [434, 145] width 63 height 18
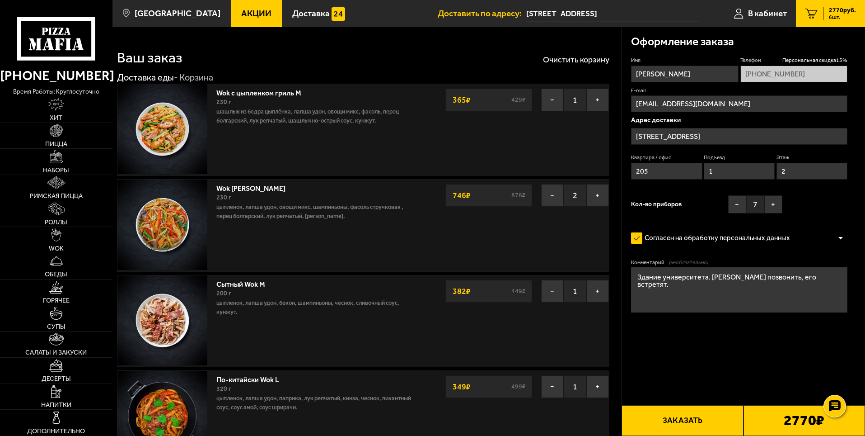
click at [676, 421] on button "Заказать" at bounding box center [683, 420] width 122 height 31
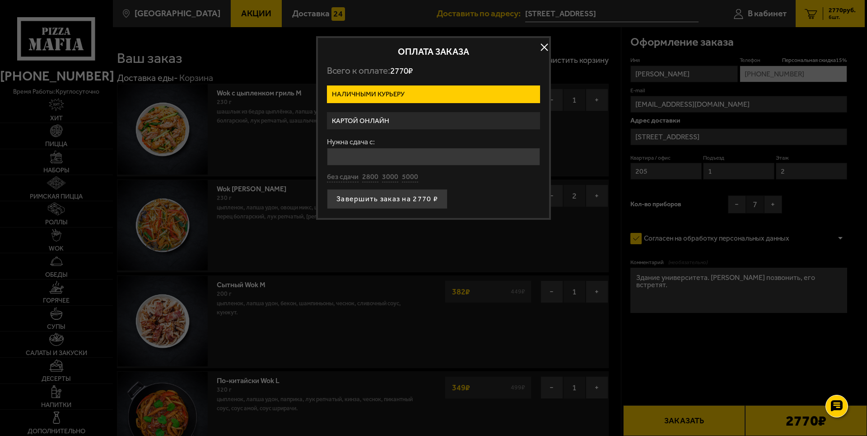
click at [374, 121] on label "Картой онлайн" at bounding box center [433, 121] width 213 height 18
click at [0, 0] on input "Картой онлайн" at bounding box center [0, 0] width 0 height 0
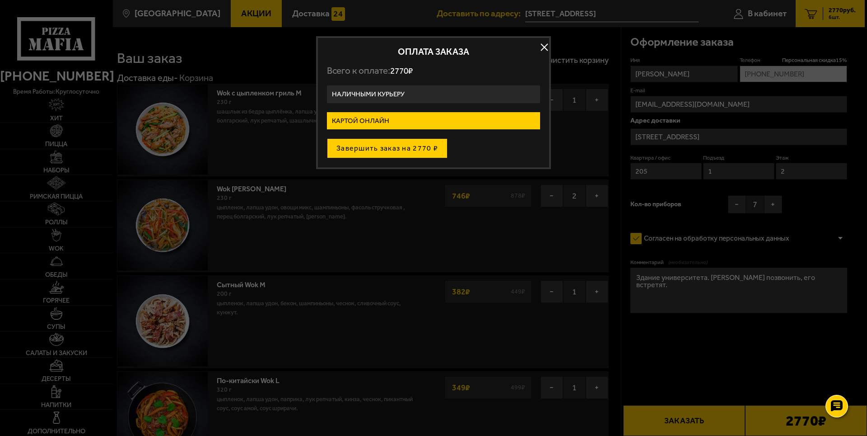
click at [379, 147] on button "Завершить заказ на 2770 ₽" at bounding box center [387, 148] width 121 height 20
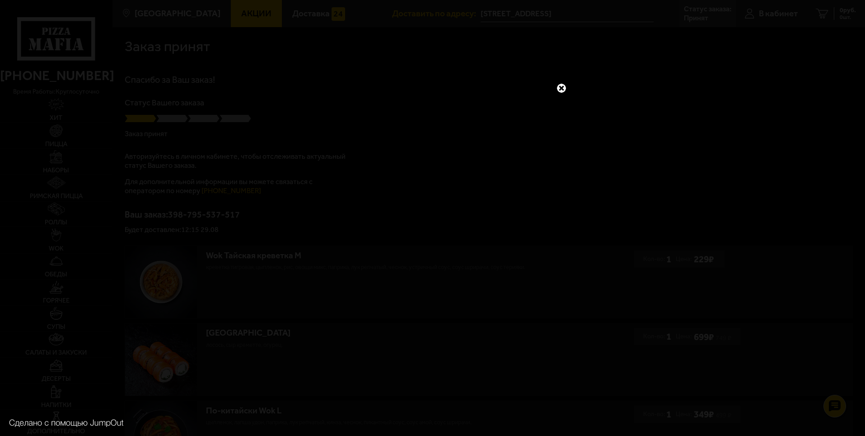
click at [563, 90] on link at bounding box center [562, 88] width 12 height 12
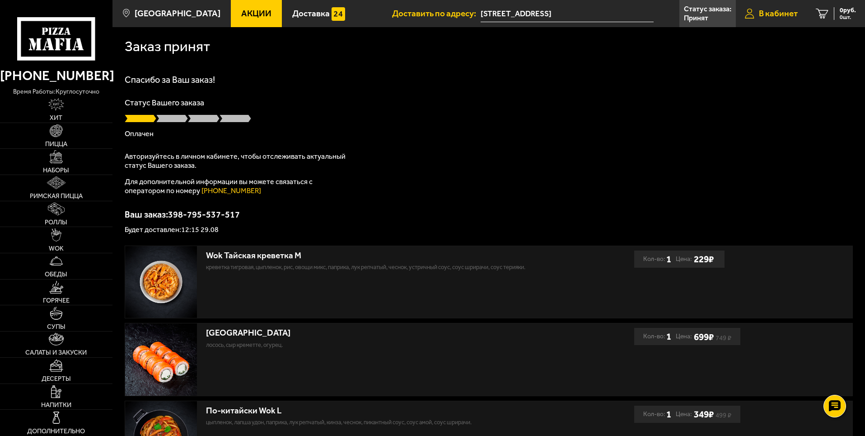
click at [772, 21] on link "В кабинет" at bounding box center [771, 13] width 71 height 27
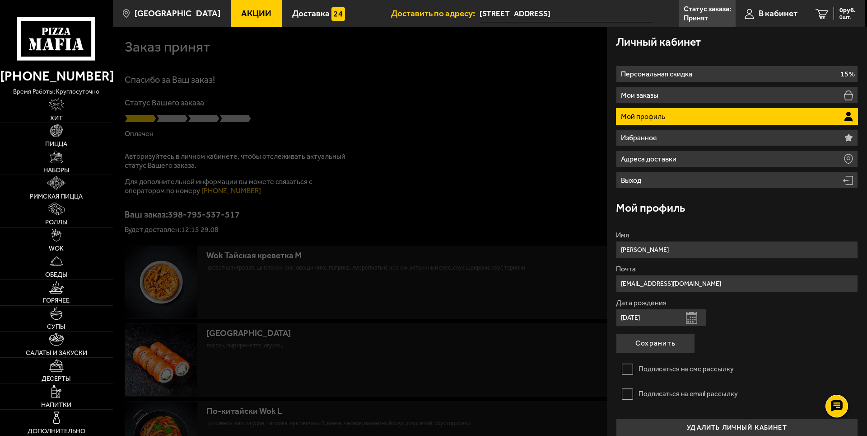
click at [723, 118] on li "Мой профиль" at bounding box center [737, 116] width 242 height 17
click at [466, 170] on div at bounding box center [546, 245] width 867 height 436
